Goal: Task Accomplishment & Management: Use online tool/utility

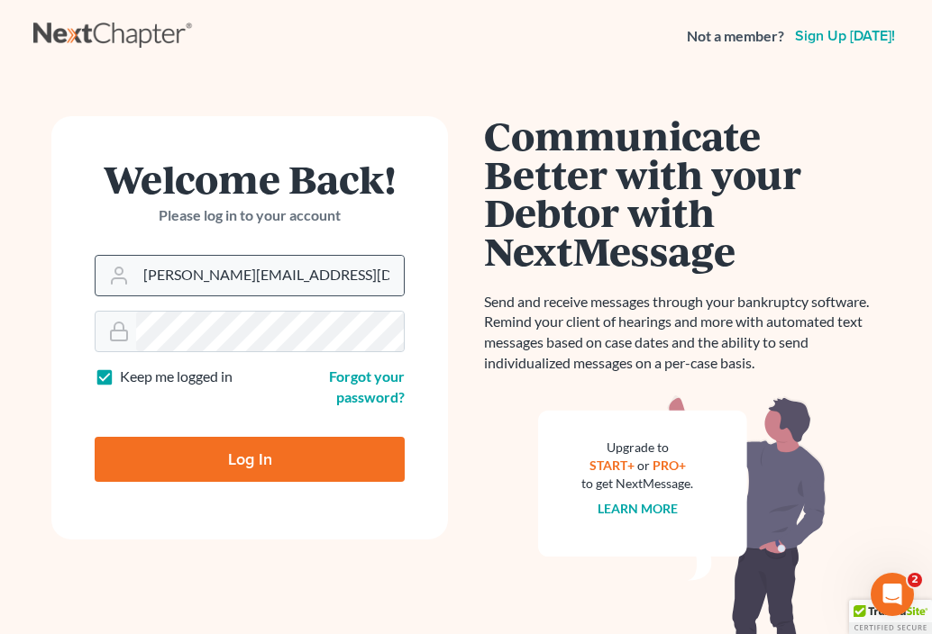
click at [274, 296] on div "brooke@johnlentz.com" at bounding box center [250, 275] width 310 height 41
click at [305, 271] on input "brooke@johnlentz.com" at bounding box center [270, 276] width 268 height 40
type input "[EMAIL_ADDRESS][DOMAIN_NAME]"
click at [243, 452] on input "Log In" at bounding box center [250, 459] width 310 height 45
type input "Thinking..."
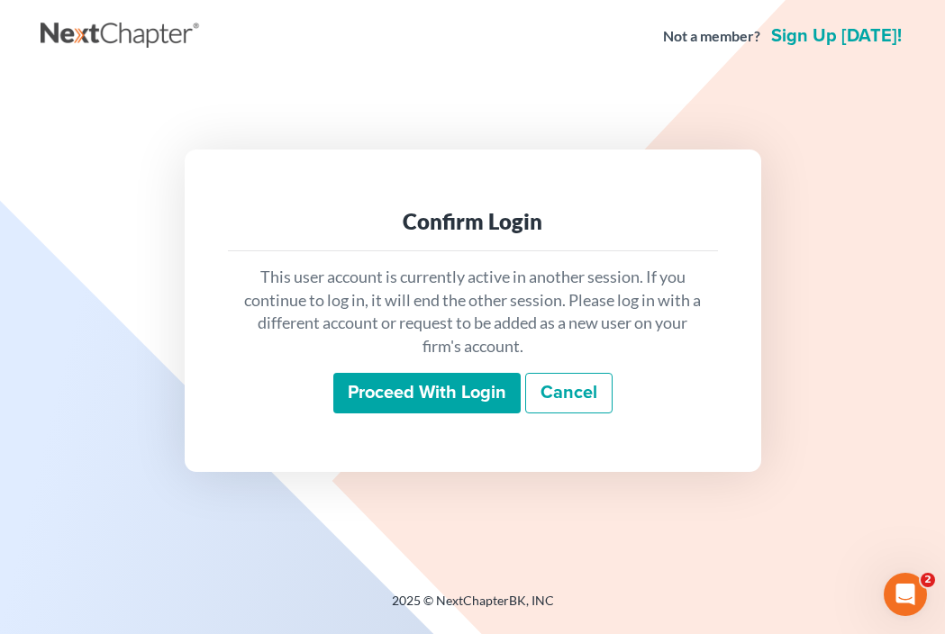
drag, startPoint x: 452, startPoint y: 395, endPoint x: 498, endPoint y: 403, distance: 47.6
click at [452, 395] on input "Proceed with login" at bounding box center [426, 393] width 187 height 41
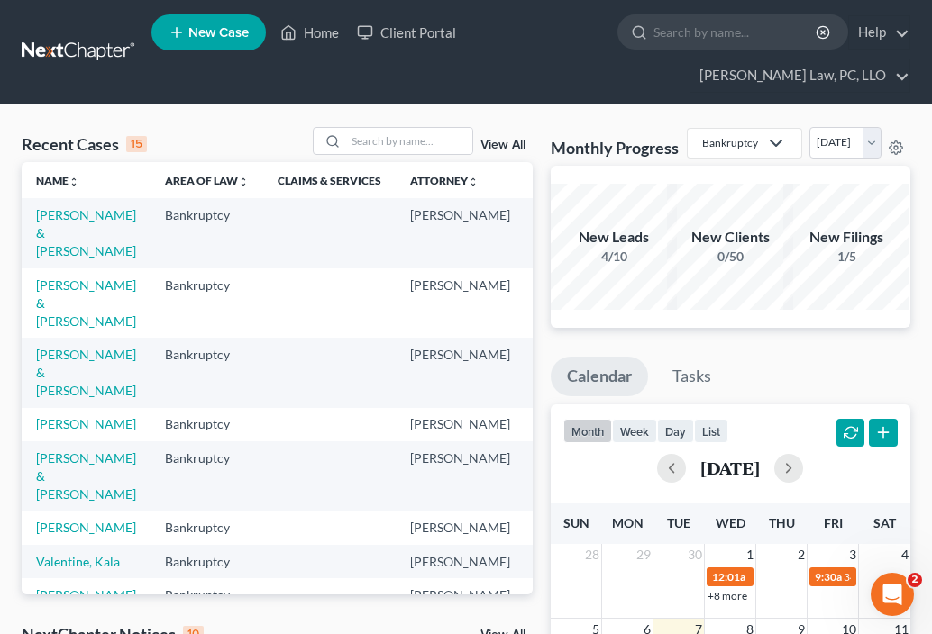
click at [34, 415] on td "[PERSON_NAME]" at bounding box center [86, 424] width 129 height 33
click at [48, 416] on link "[PERSON_NAME]" at bounding box center [86, 423] width 100 height 15
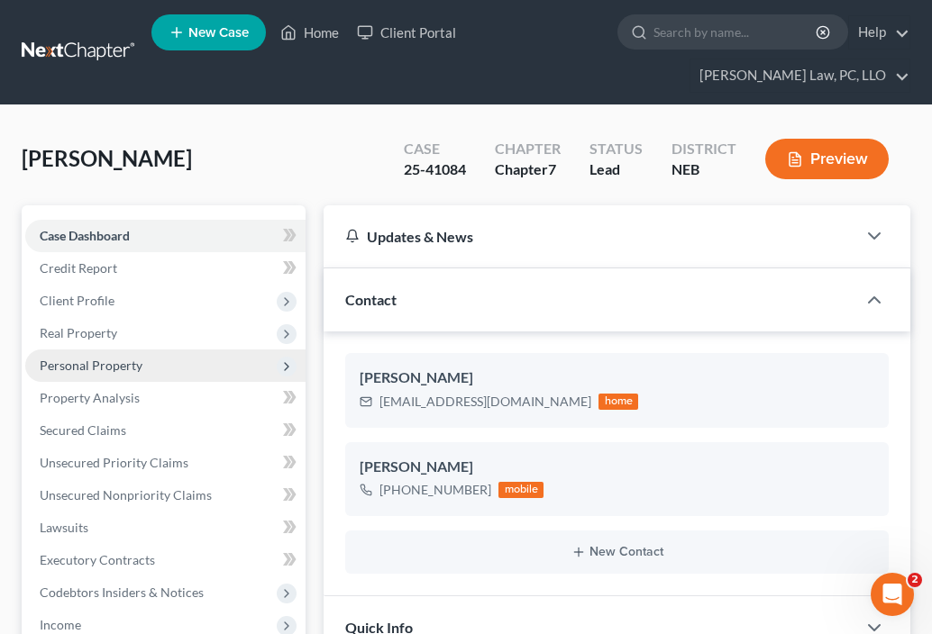
click at [244, 350] on span "Personal Property" at bounding box center [165, 366] width 280 height 32
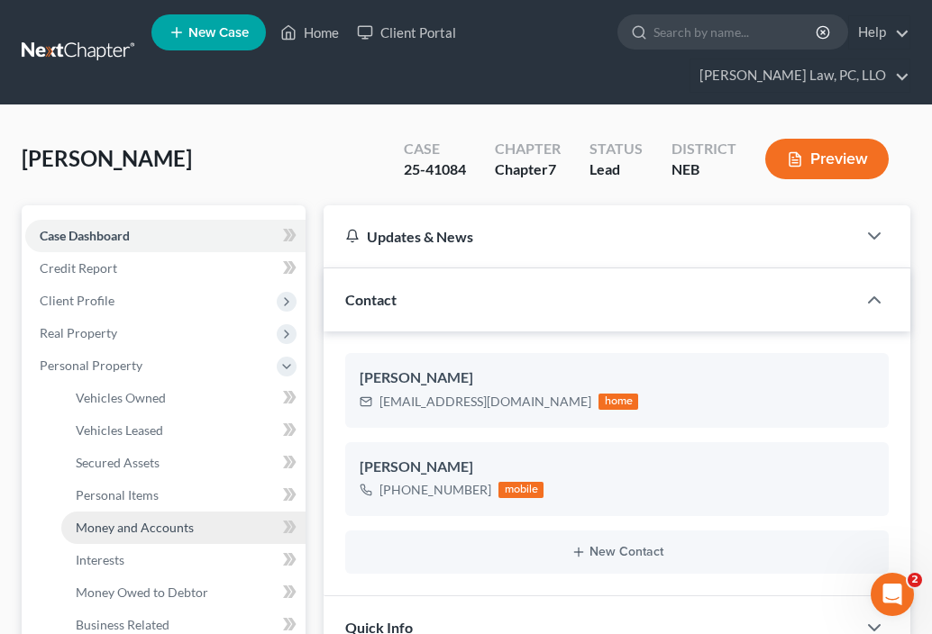
click at [181, 520] on span "Money and Accounts" at bounding box center [135, 527] width 118 height 15
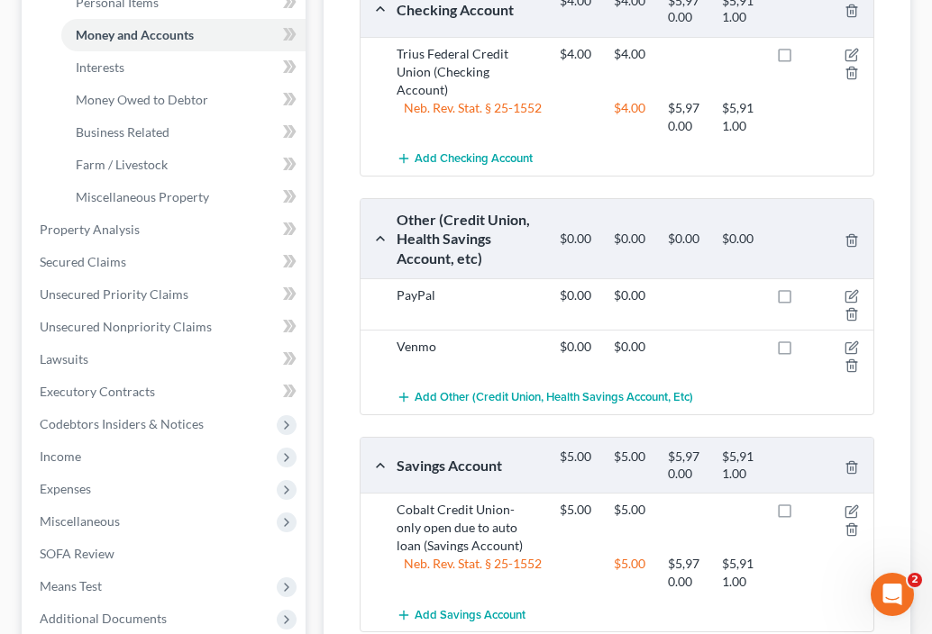
scroll to position [451, 0]
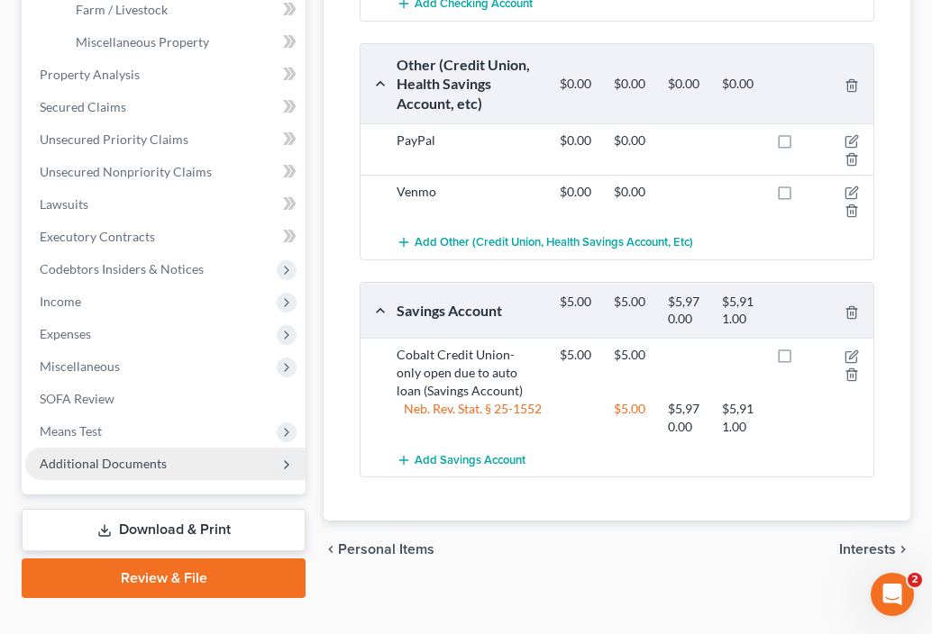
click at [258, 448] on span "Additional Documents" at bounding box center [165, 464] width 280 height 32
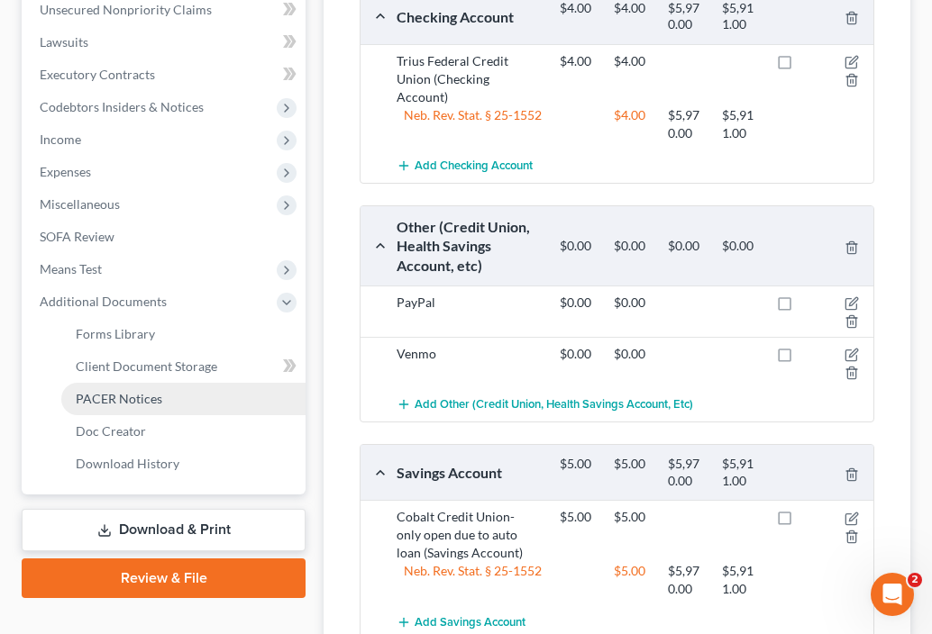
click at [158, 391] on span "PACER Notices" at bounding box center [119, 398] width 87 height 15
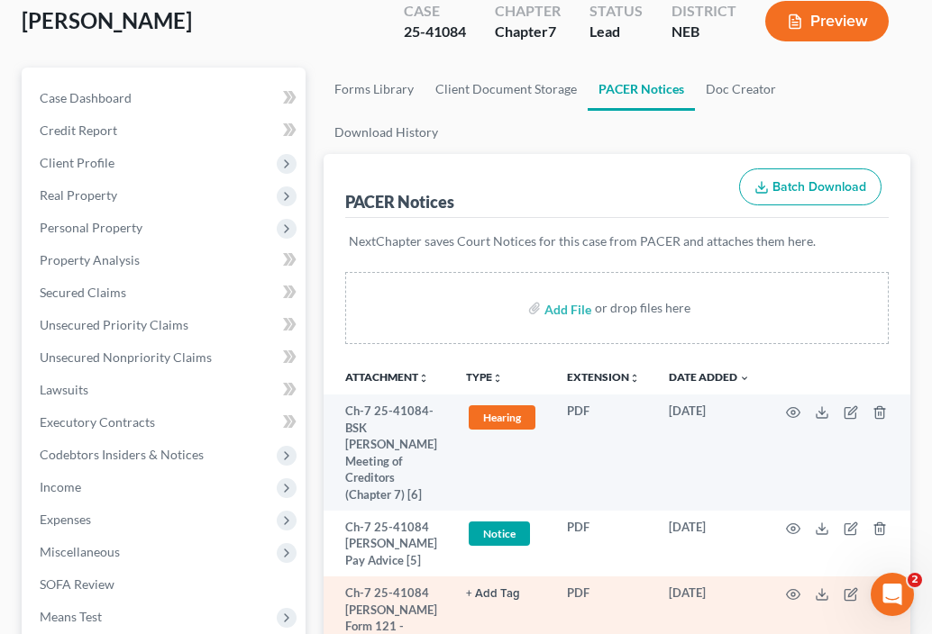
scroll to position [510, 0]
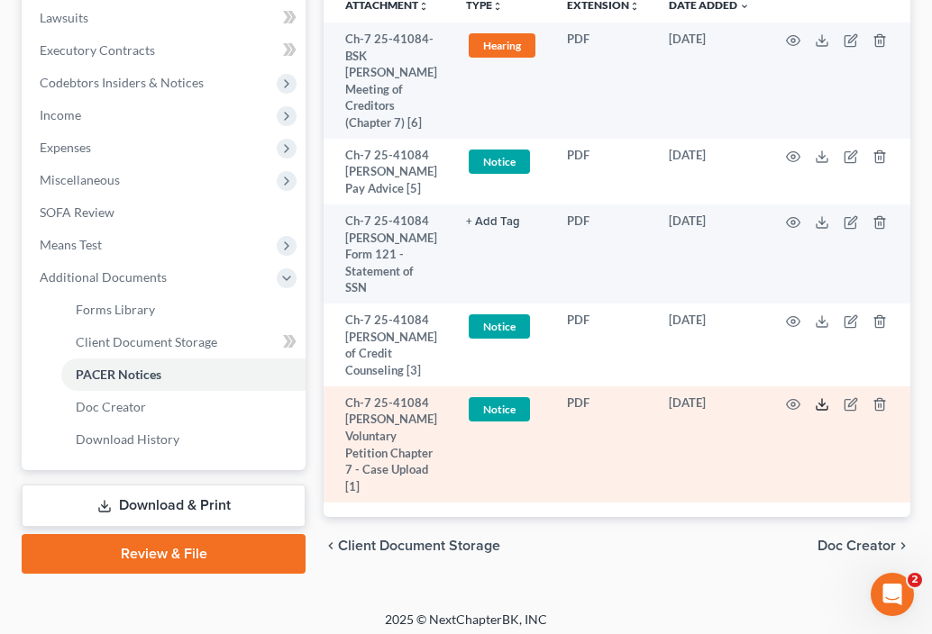
click at [815, 397] on icon at bounding box center [822, 404] width 14 height 14
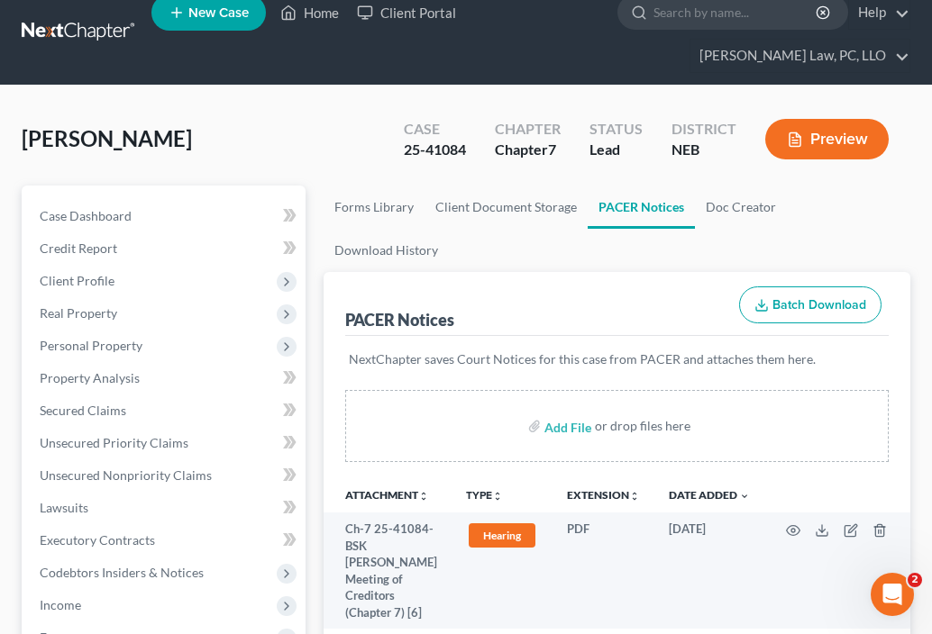
scroll to position [0, 0]
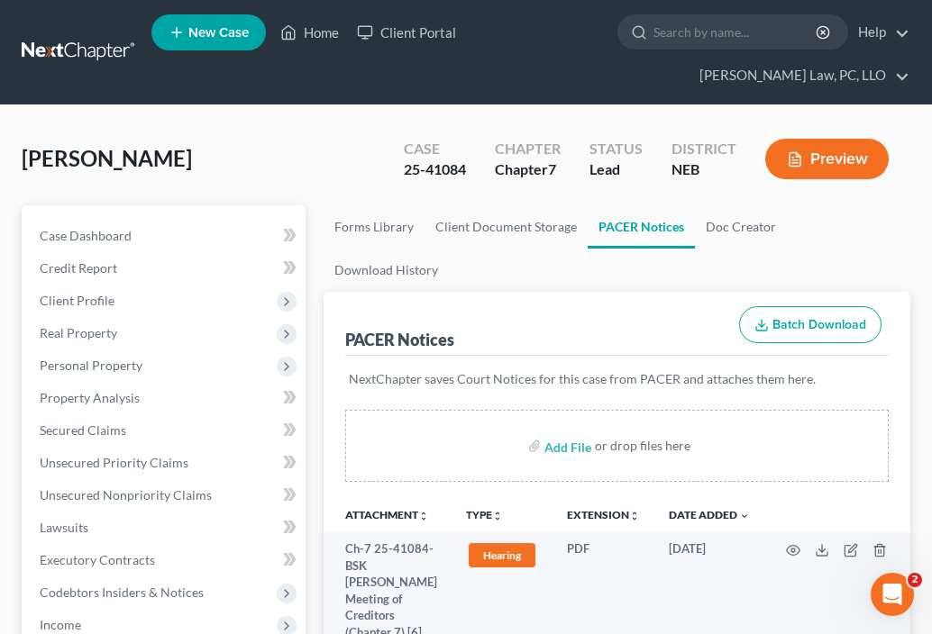
click at [107, 36] on link at bounding box center [79, 52] width 115 height 32
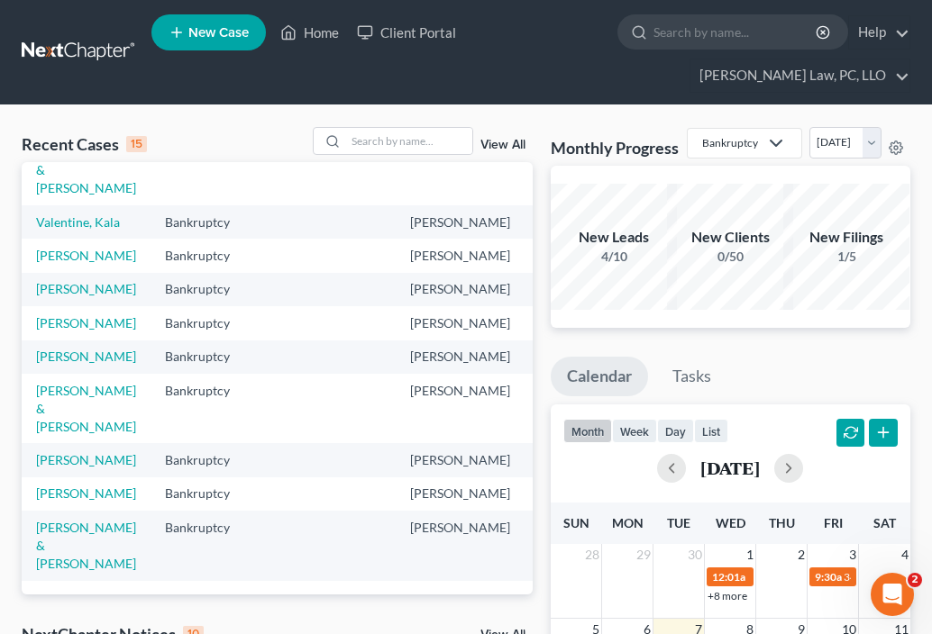
scroll to position [451, 0]
click at [653, 28] on input "search" at bounding box center [735, 31] width 165 height 33
type input "[PERSON_NAME]"
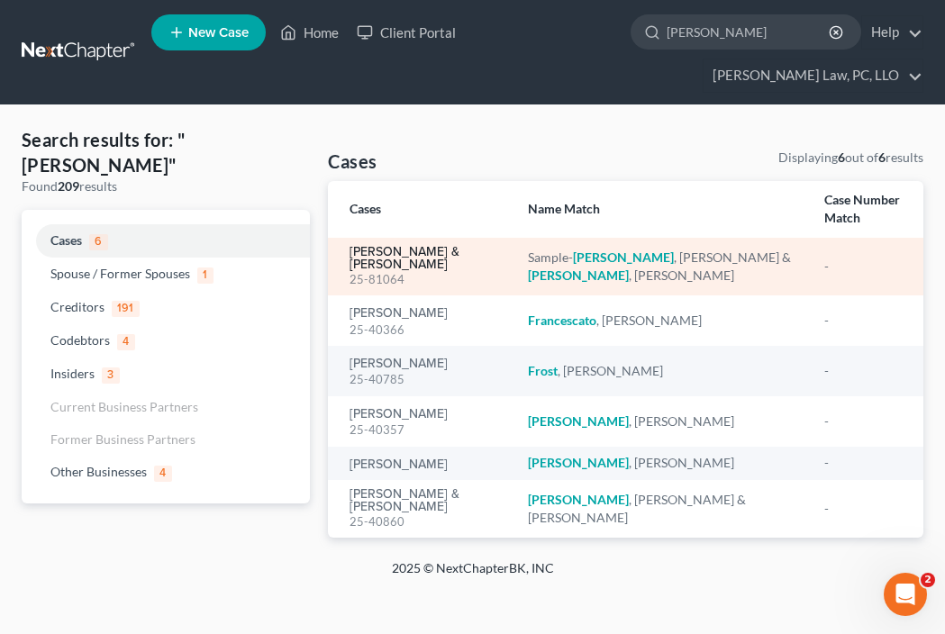
click at [475, 246] on link "[PERSON_NAME] & [PERSON_NAME]" at bounding box center [425, 258] width 150 height 25
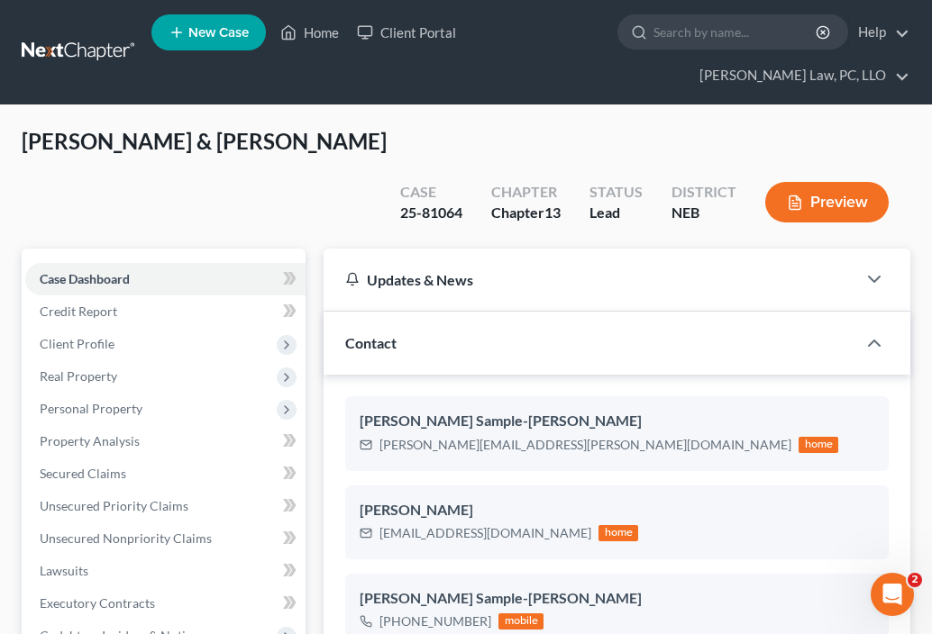
scroll to position [270, 0]
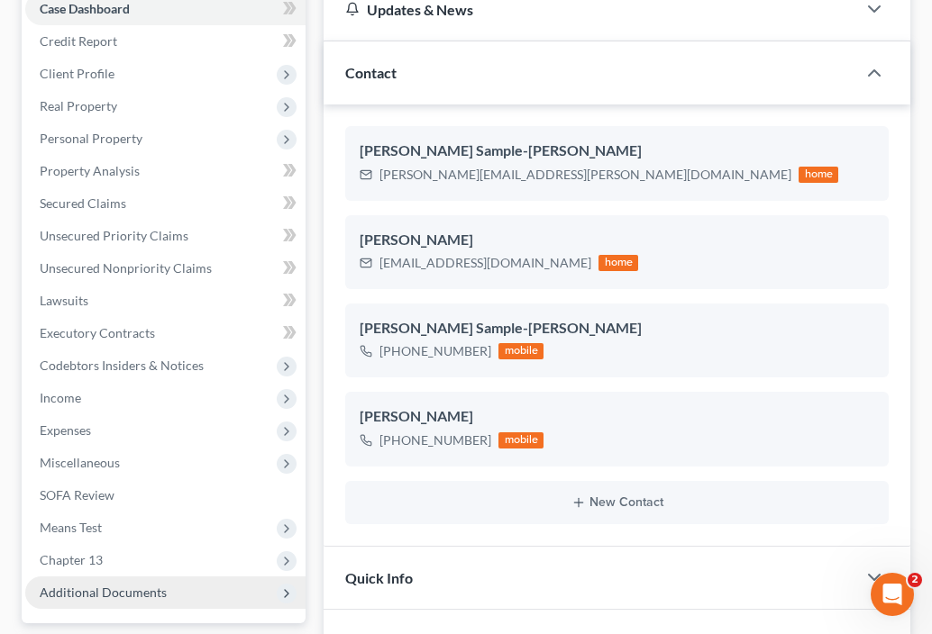
click at [247, 577] on span "Additional Documents" at bounding box center [165, 593] width 280 height 32
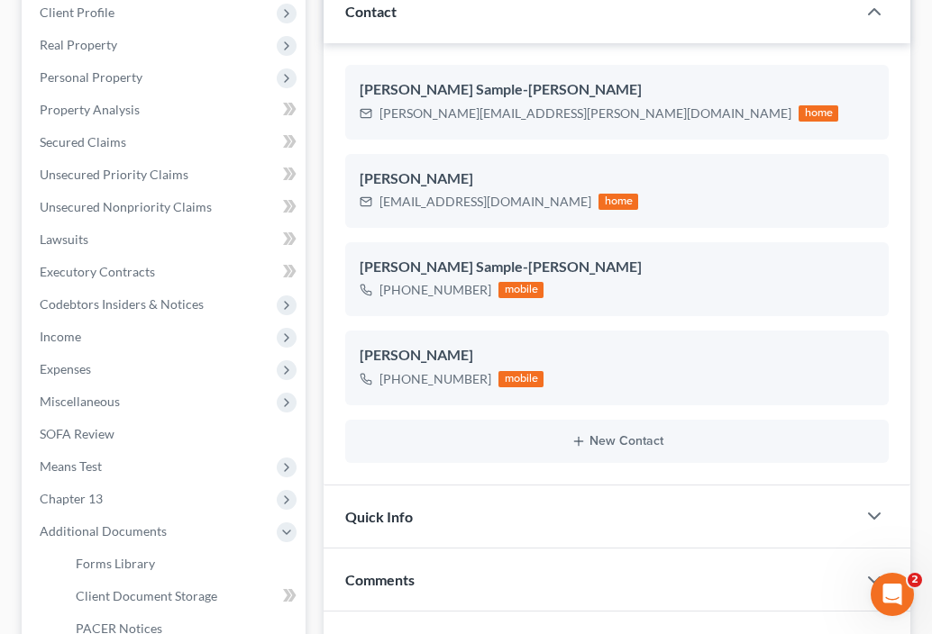
scroll to position [451, 0]
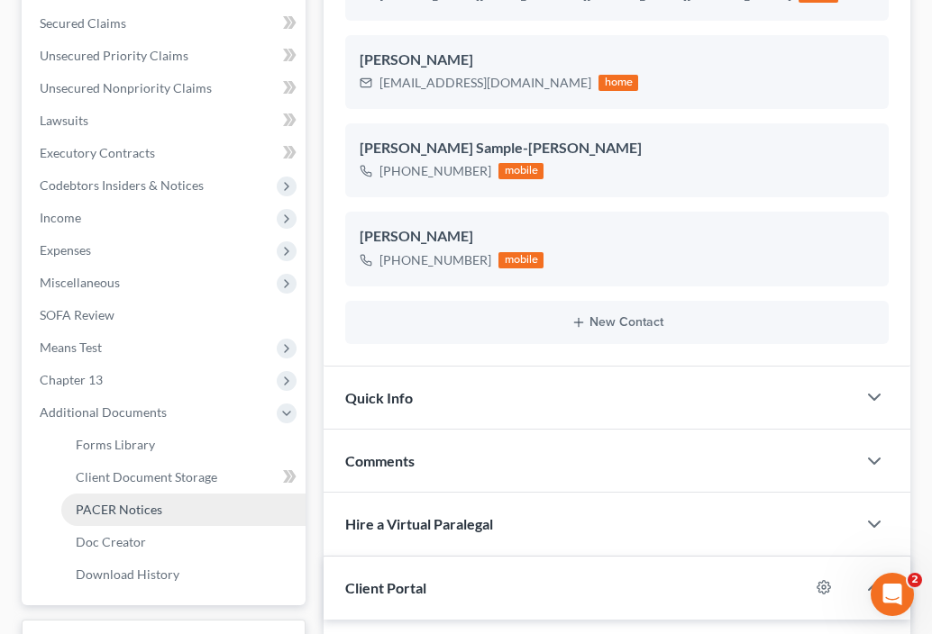
click at [173, 494] on link "PACER Notices" at bounding box center [183, 510] width 244 height 32
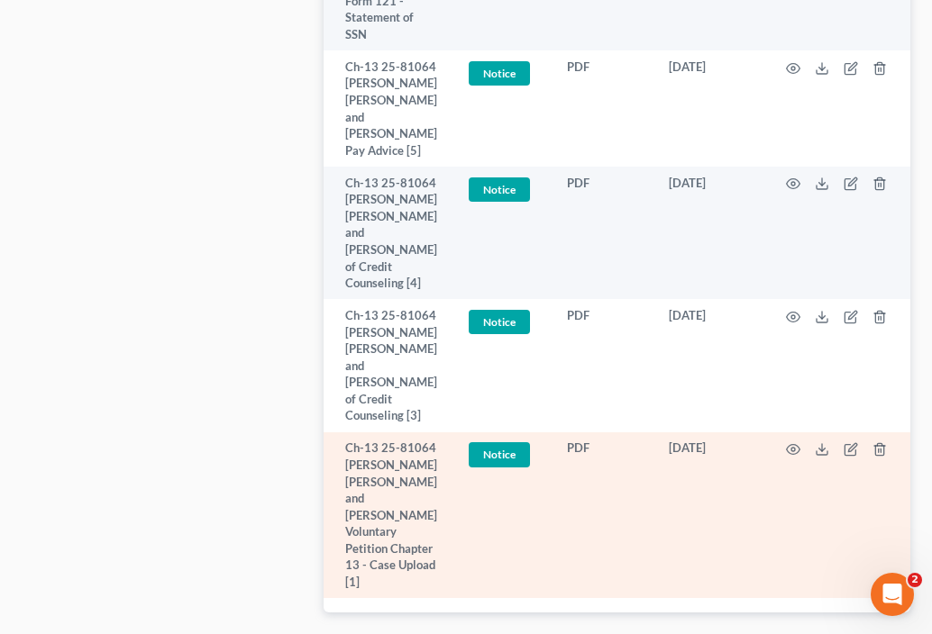
scroll to position [1252, 0]
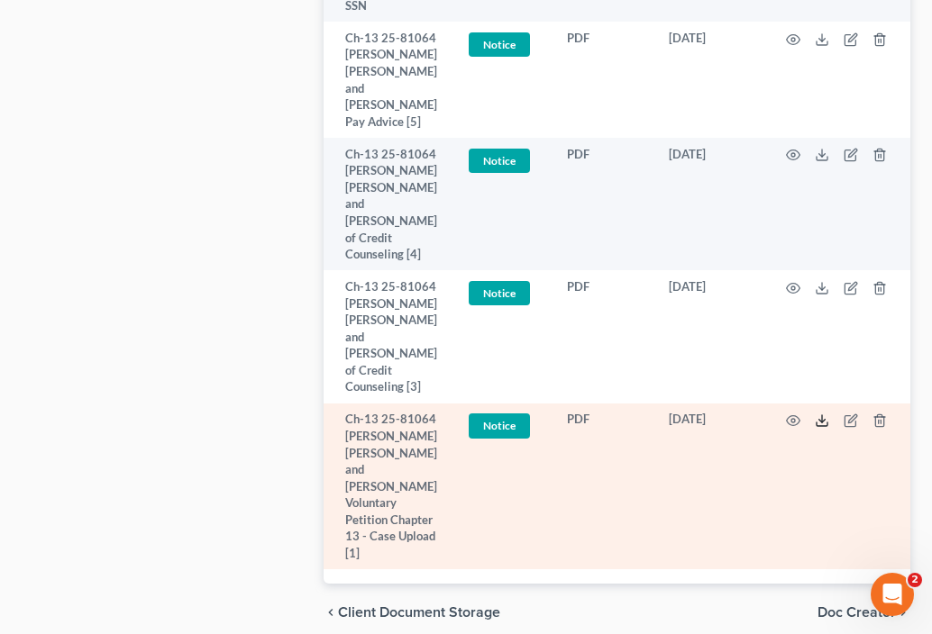
click at [819, 420] on polyline at bounding box center [822, 421] width 6 height 3
